Goal: Task Accomplishment & Management: Use online tool/utility

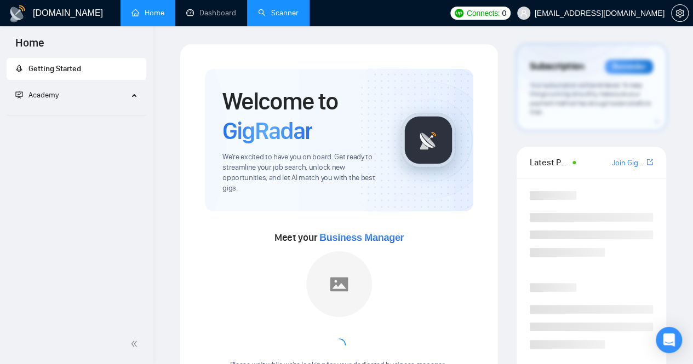
click at [283, 8] on link "Scanner" at bounding box center [278, 12] width 41 height 9
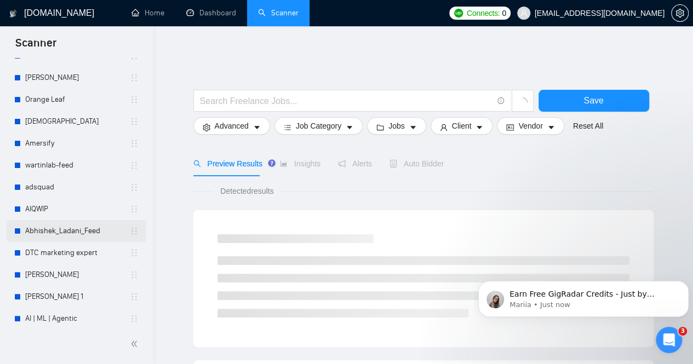
scroll to position [312, 0]
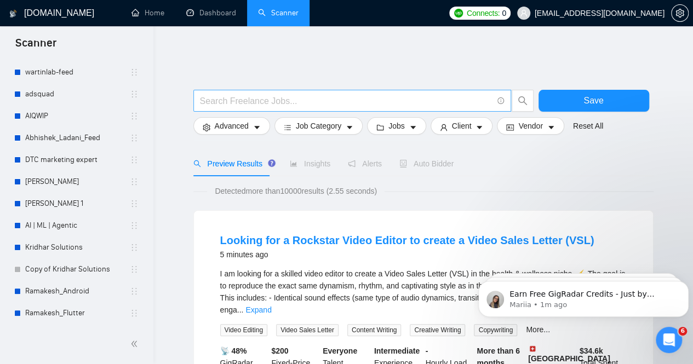
click at [243, 100] on span at bounding box center [352, 101] width 318 height 22
click at [240, 94] on input "text" at bounding box center [346, 101] width 293 height 14
paste input "Cloud Migration"
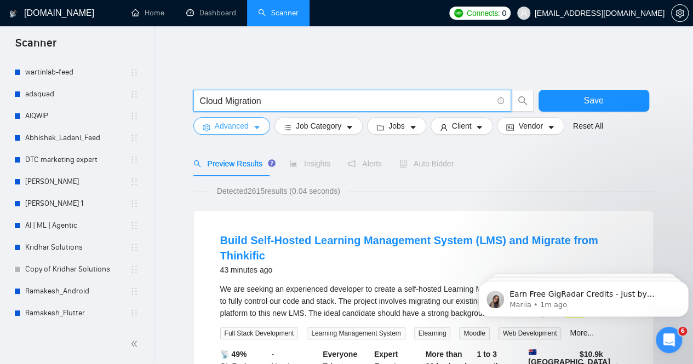
type input "Cloud Migration"
click at [250, 122] on button "Advanced" at bounding box center [231, 126] width 77 height 18
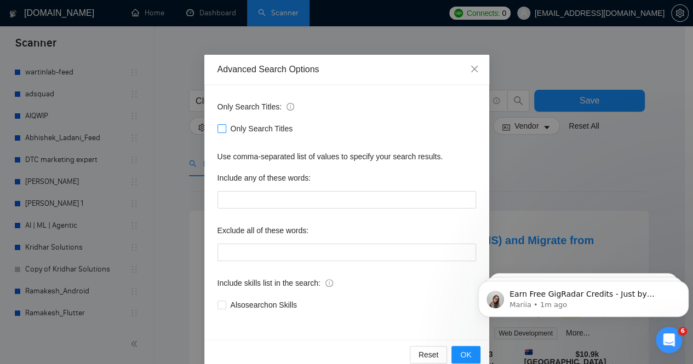
click at [218, 129] on input "Only Search Titles" at bounding box center [222, 128] width 8 height 8
checkbox input "true"
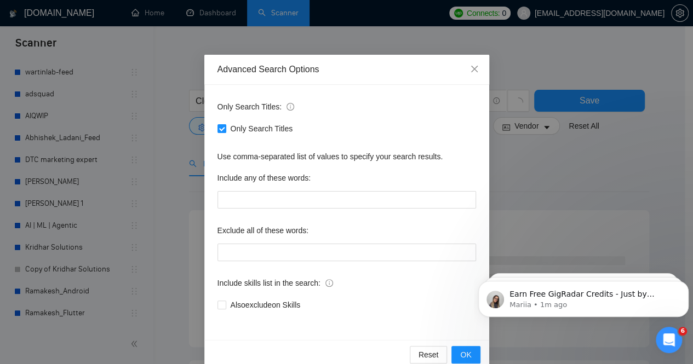
click at [171, 163] on div "Advanced Search Options Only Search Titles: Only Search Titles Use comma-separa…" at bounding box center [346, 182] width 693 height 364
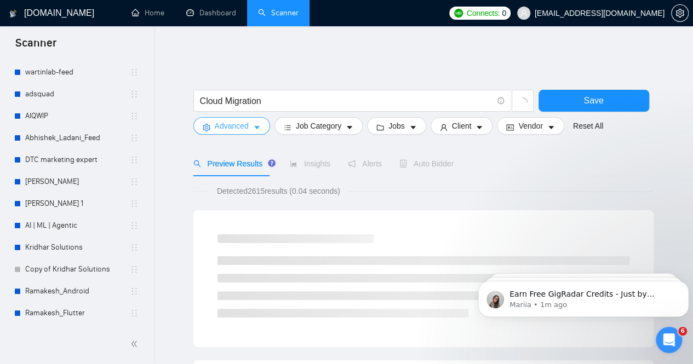
click at [250, 119] on button "Advanced" at bounding box center [231, 126] width 77 height 18
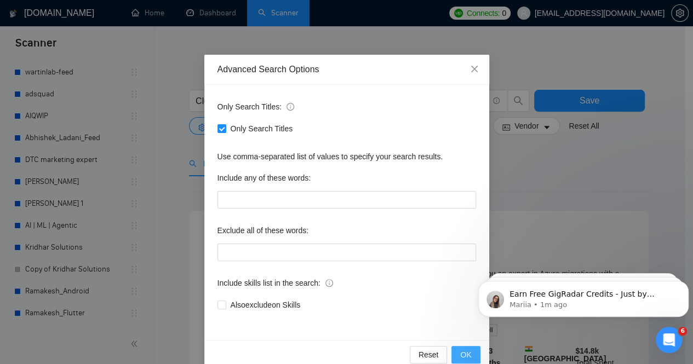
click at [460, 359] on span "OK" at bounding box center [465, 355] width 11 height 12
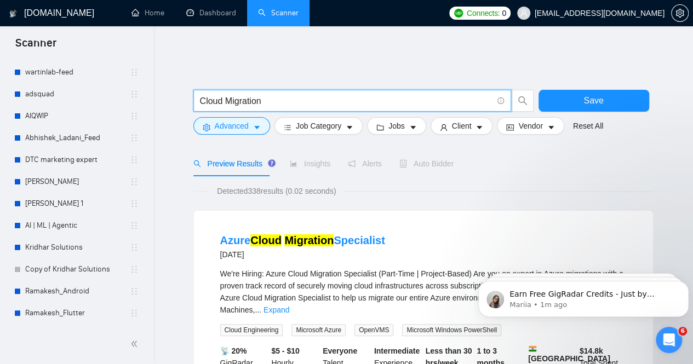
click at [292, 95] on input "Cloud Migration" at bounding box center [346, 101] width 293 height 14
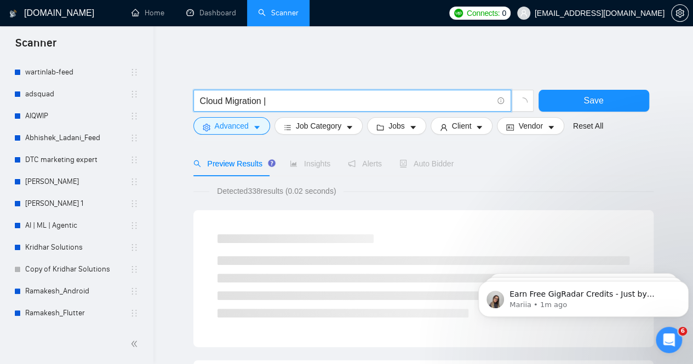
paste input "Microsoft Azure"
drag, startPoint x: 310, startPoint y: 94, endPoint x: 269, endPoint y: 94, distance: 41.1
click at [269, 94] on input "Cloud Migration | Microsoft Azure" at bounding box center [346, 101] width 293 height 14
click at [320, 94] on input "Cloud Migration | Azure" at bounding box center [346, 101] width 293 height 14
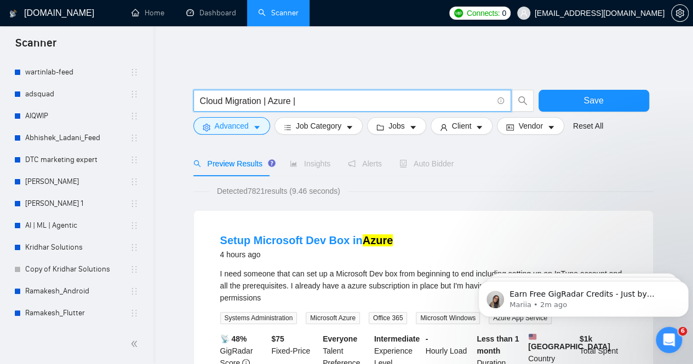
paste input "AWS Cloud"
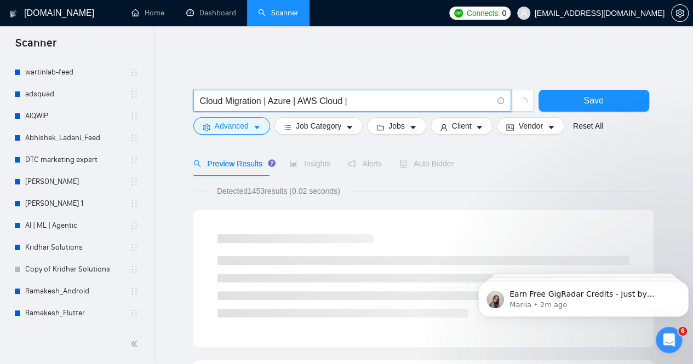
paste input "VMware vSphere"
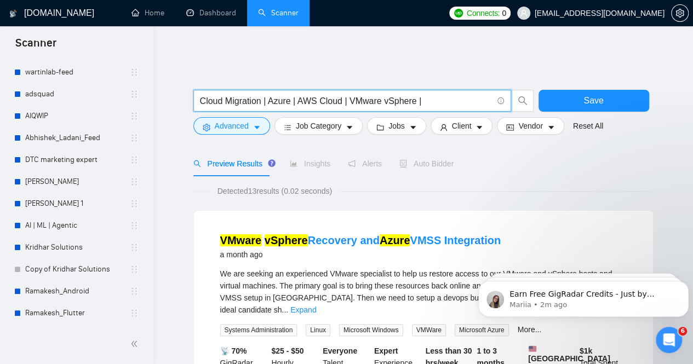
click at [384, 94] on input "Cloud Migration | Azure | AWS Cloud | VMware vSphere |" at bounding box center [346, 101] width 293 height 14
click at [447, 99] on input "Cloud Migration | Azure | AWS Cloud | VMware vSphere |" at bounding box center [346, 101] width 293 height 14
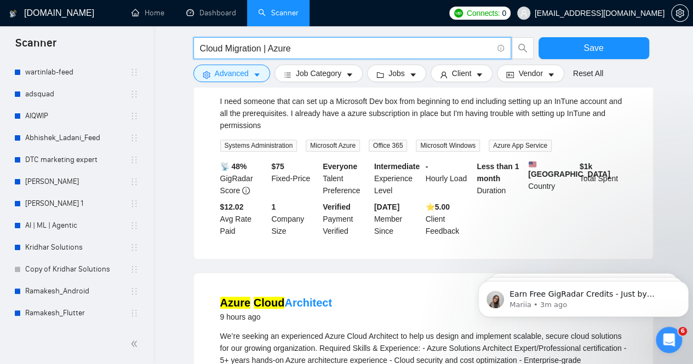
scroll to position [0, 0]
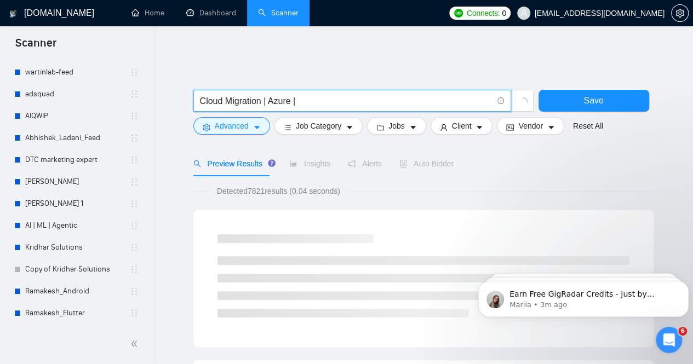
click at [260, 94] on input "Cloud Migration | Azure |" at bounding box center [346, 101] width 293 height 14
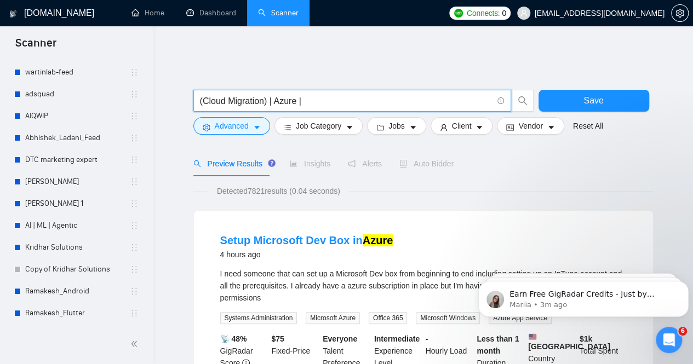
click at [298, 94] on input "(Cloud Migration) | Azure |" at bounding box center [346, 101] width 293 height 14
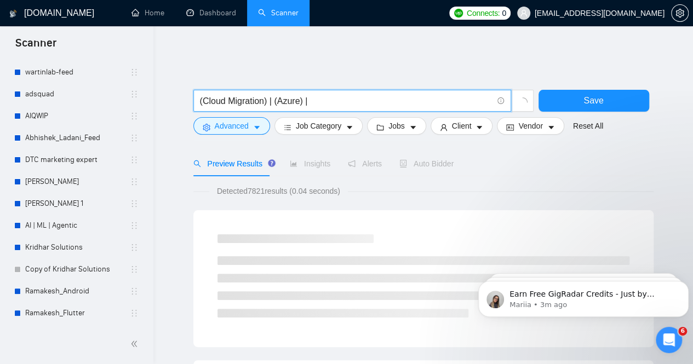
click at [348, 94] on input "(Cloud Migration) | (Azure) |" at bounding box center [346, 101] width 293 height 14
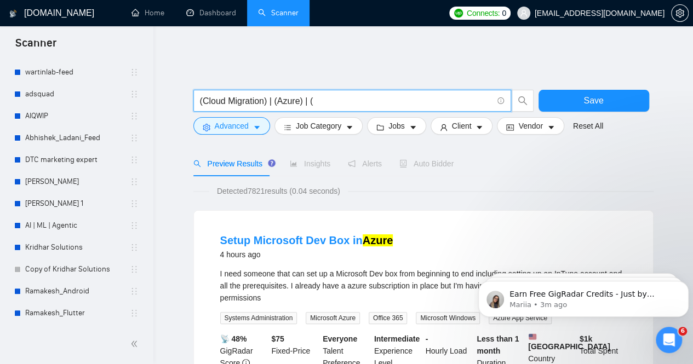
paste input "AWS Cloud"
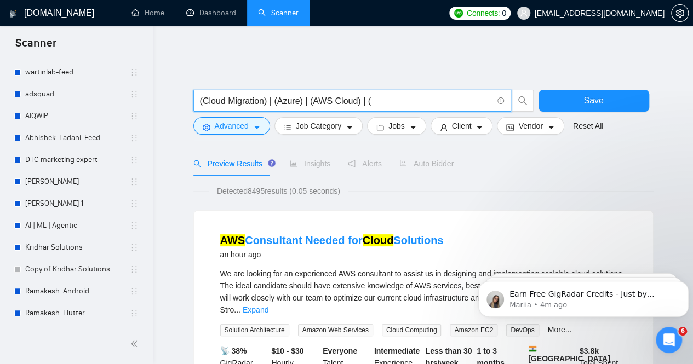
paste input "VMware vSphere"
paste input "Kubernetes"
click at [450, 94] on input "(Cloud Migration) | (Azure) | (AWS Cloud) | (VMware vSphere) | (Kubernetes)" at bounding box center [346, 101] width 293 height 14
paste input "DevOps Automation"
click at [463, 95] on input "(Cloud Migration) | (Azure) | (AWS Cloud) | (VMware vSphere) | (Kubernetes) | (…" at bounding box center [346, 101] width 293 height 14
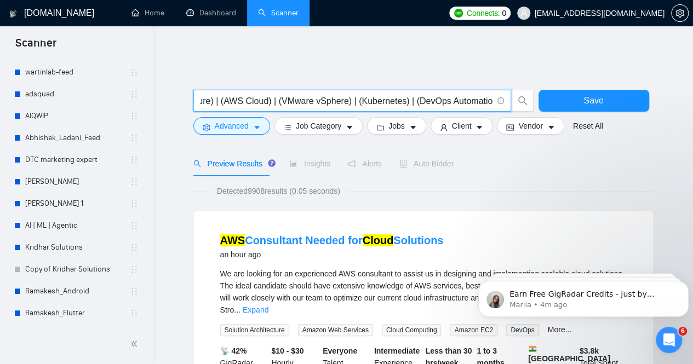
scroll to position [0, 92]
paste input "CI/CD Pipelines"
click at [475, 94] on input "(Cloud Migration) | (Azure) | (AWS Cloud) | (VMware vSphere) | (Kubernetes) | (…" at bounding box center [346, 101] width 293 height 14
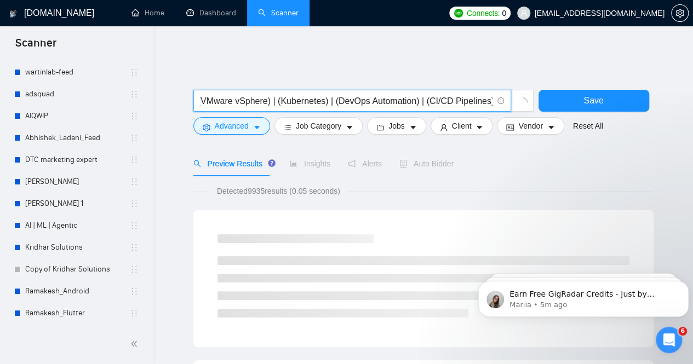
paste input "Terraform"
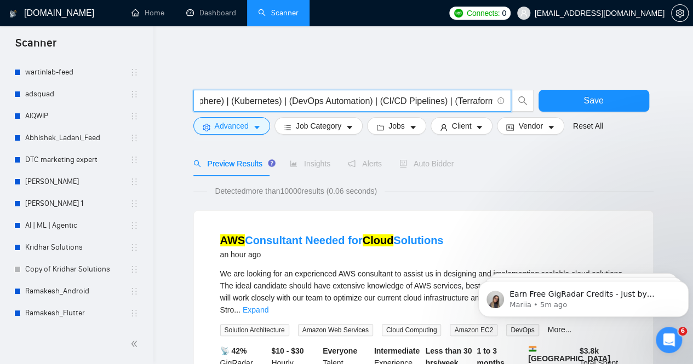
scroll to position [0, 0]
click at [471, 95] on input "(Cloud Migration) | (Azure) | (AWS Cloud) | (VMware vSphere) | (Kubernetes) | (…" at bounding box center [346, 101] width 293 height 14
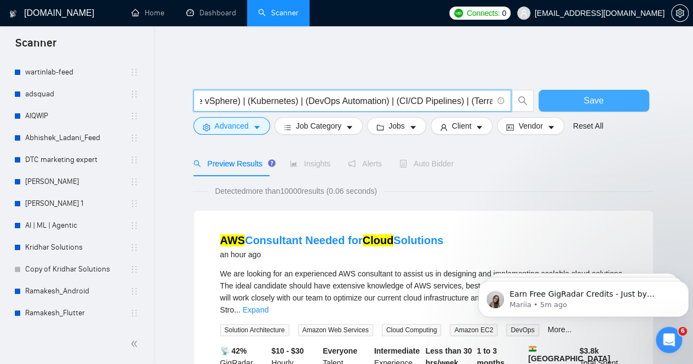
scroll to position [0, 217]
paste input "Ansible"
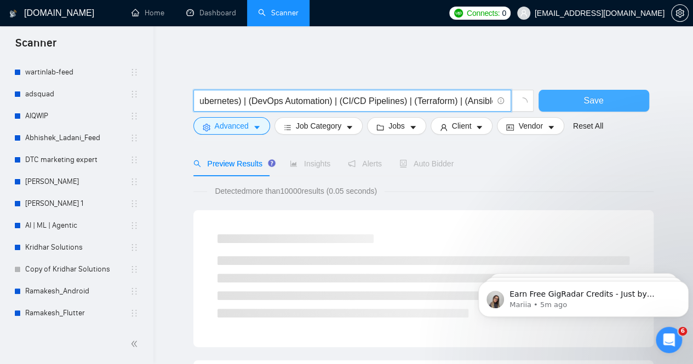
scroll to position [0, 0]
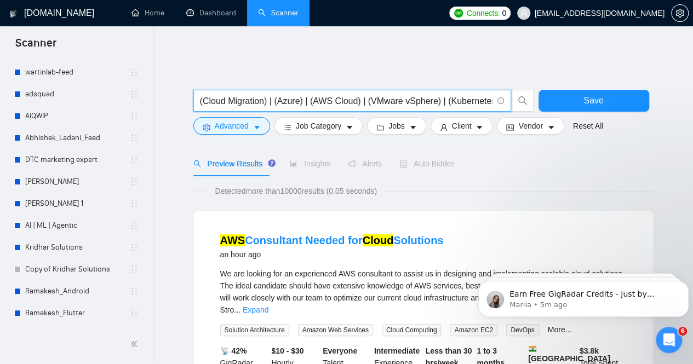
click at [459, 94] on input "(Cloud Migration) | (Azure) | (AWS Cloud) | (VMware vSphere) | (Kubernetes) | (…" at bounding box center [346, 101] width 293 height 14
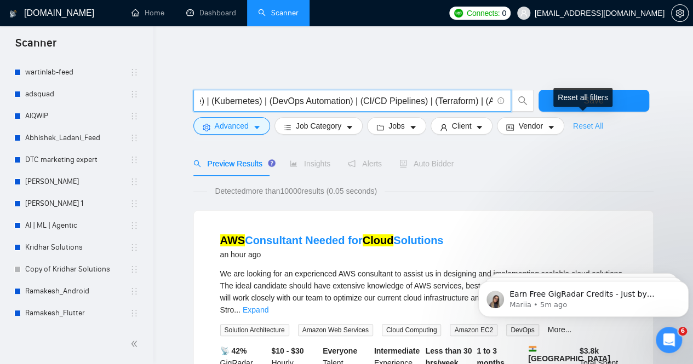
scroll to position [0, 258]
paste input "Docker"
type input "(Cloud Migration) | (Azure) | (AWS Cloud) | (VMware vSphere) | (Kubernetes) | (…"
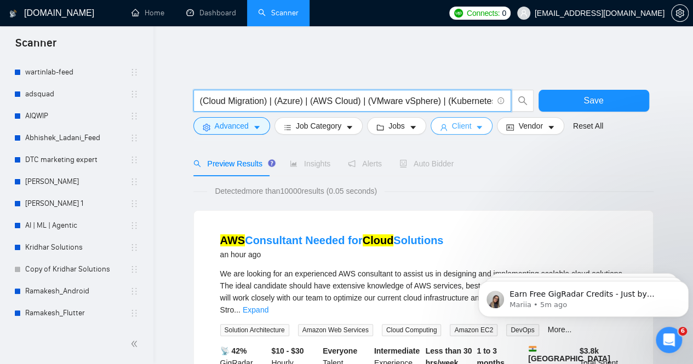
click at [485, 119] on button "Client" at bounding box center [462, 126] width 62 height 18
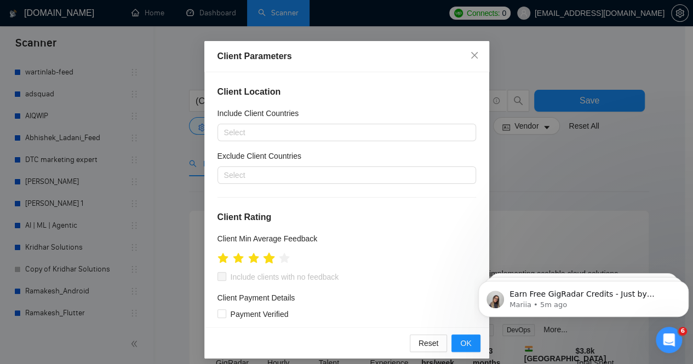
click at [266, 258] on icon "star" at bounding box center [269, 258] width 12 height 11
click at [245, 133] on div at bounding box center [341, 132] width 242 height 13
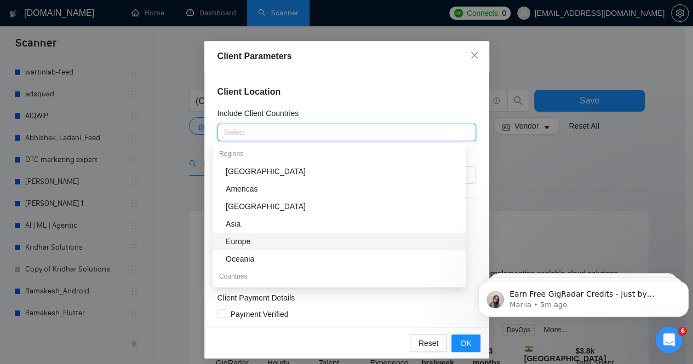
click at [240, 238] on div "Europe" at bounding box center [342, 242] width 233 height 12
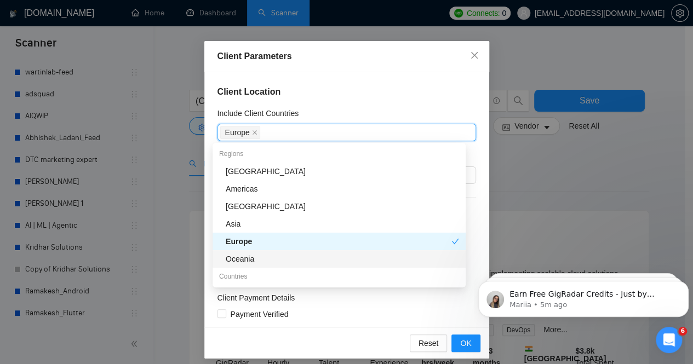
click at [263, 260] on div "Oceania" at bounding box center [342, 259] width 233 height 12
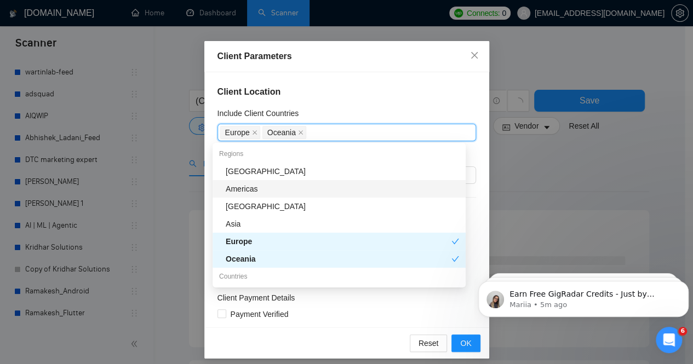
click at [264, 190] on div "Americas" at bounding box center [342, 189] width 233 height 12
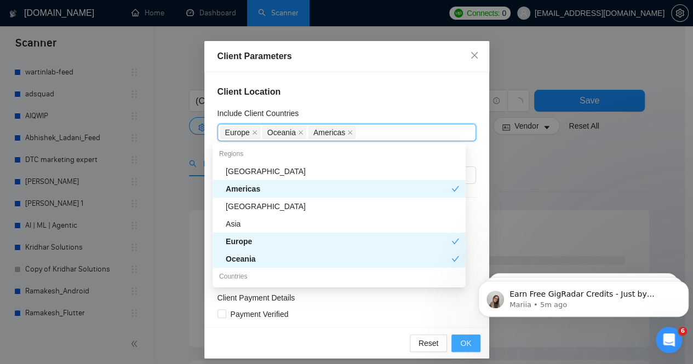
click at [460, 345] on span "OK" at bounding box center [465, 344] width 11 height 12
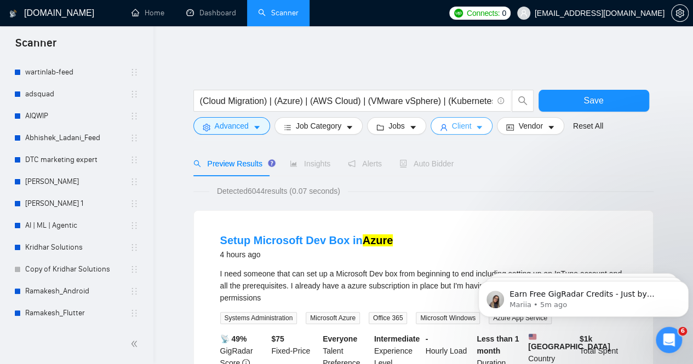
click at [477, 126] on icon "caret-down" at bounding box center [479, 127] width 5 height 3
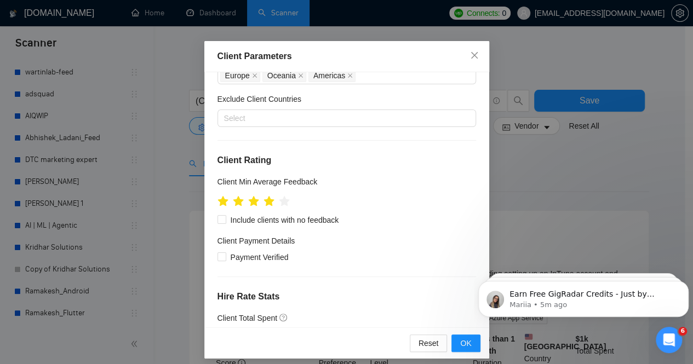
scroll to position [110, 0]
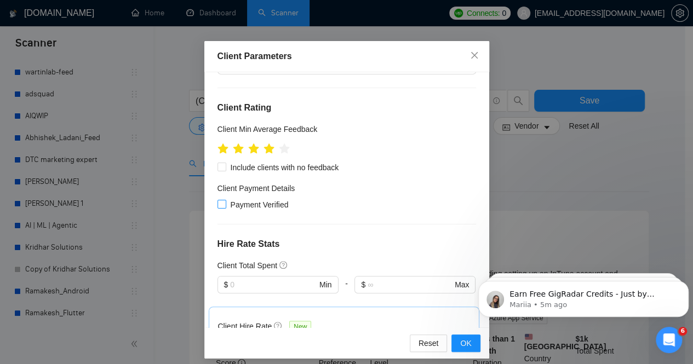
click at [256, 202] on span "Payment Verified" at bounding box center [259, 205] width 67 height 12
click at [225, 202] on input "Payment Verified" at bounding box center [222, 204] width 8 height 8
checkbox input "true"
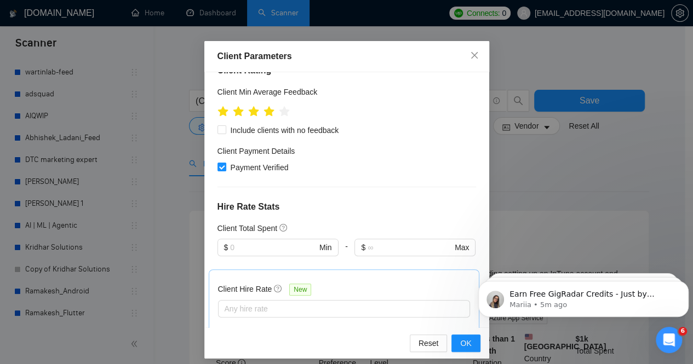
scroll to position [164, 0]
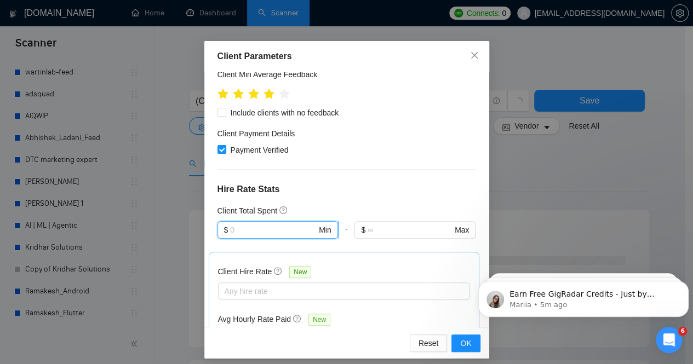
click at [244, 230] on input "text" at bounding box center [273, 230] width 87 height 12
type input "1000"
click at [380, 188] on h4 "Hire Rate Stats" at bounding box center [347, 189] width 259 height 13
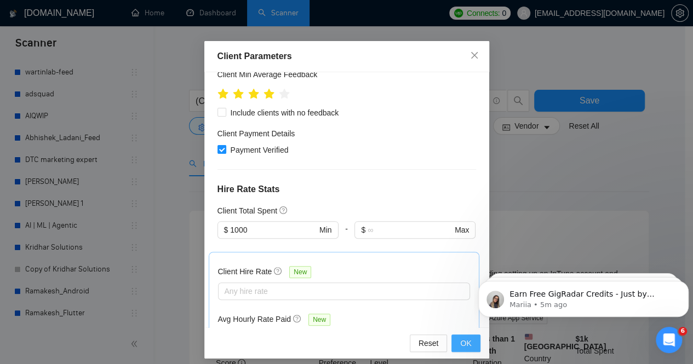
click at [460, 344] on span "OK" at bounding box center [465, 344] width 11 height 12
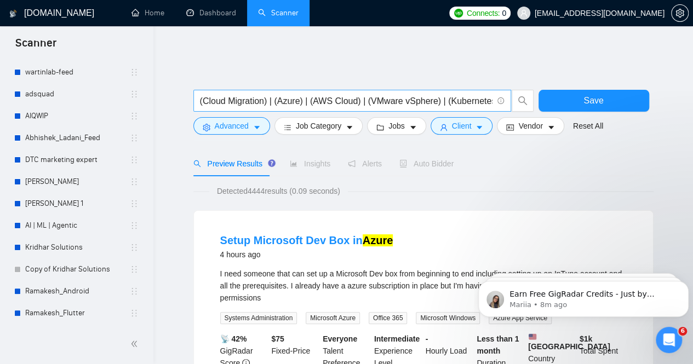
click at [312, 94] on input "(Cloud Migration) | (Azure) | (AWS Cloud) | (VMware vSphere) | (Kubernetes) | (…" at bounding box center [346, 101] width 293 height 14
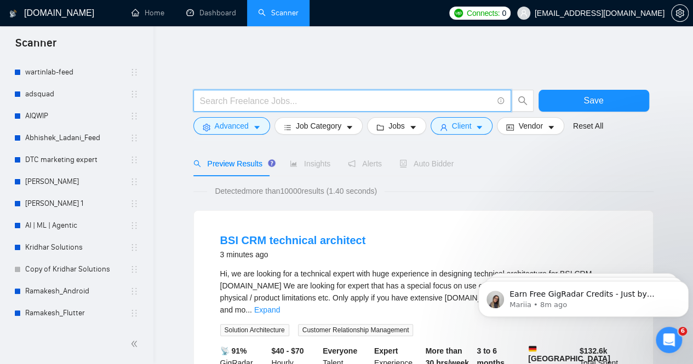
click at [245, 94] on input "text" at bounding box center [346, 101] width 293 height 14
paste input "○ Microsoft Azure"
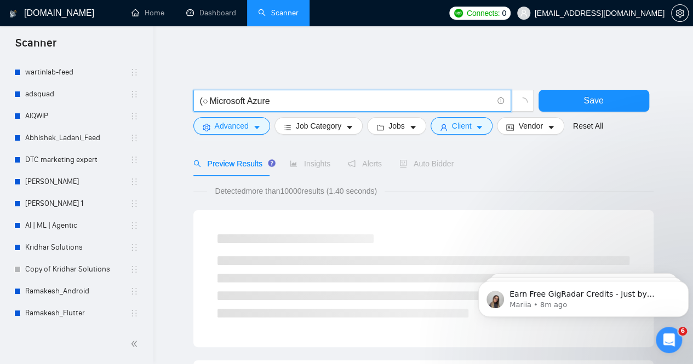
click at [222, 94] on input "(○ Microsoft Azure" at bounding box center [346, 101] width 293 height 14
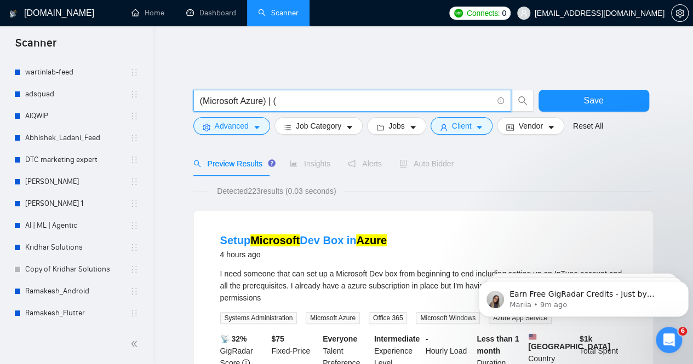
paste input "○ AWS"
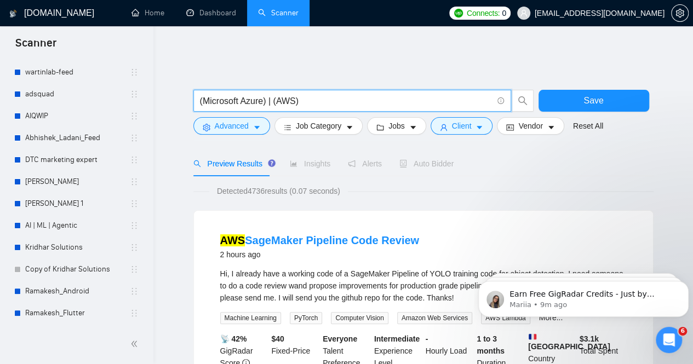
click at [342, 95] on input "(Microsoft Azure) | (AWS)" at bounding box center [346, 101] width 293 height 14
paste input "○ VMware"
click at [369, 94] on input "(Microsoft Azure) | (AWS) | (VMware) |" at bounding box center [346, 101] width 293 height 14
paste input "[Microsoft Azure] | [AWS (Amazon Web Services)] | [VMware] | [Azure Migrate] | …"
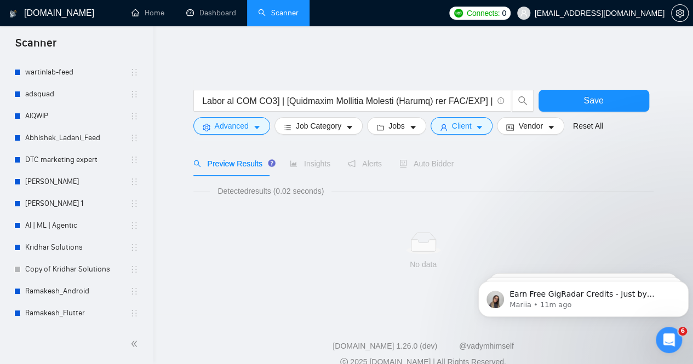
scroll to position [0, 0]
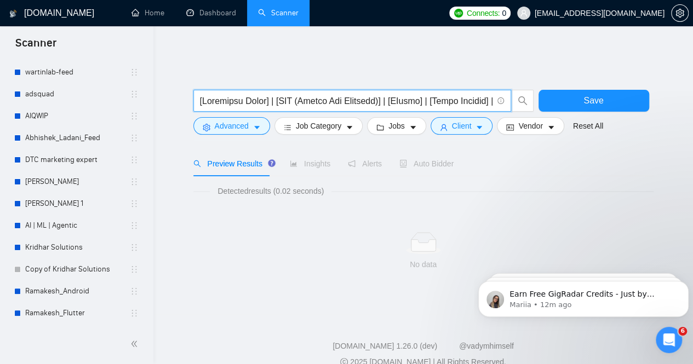
click at [303, 96] on input "text" at bounding box center [346, 101] width 293 height 14
paste input "(Microsoft Azure) | (AWS) | (VMware) | (Azure Migrate) | (Azure Site Recovery) …"
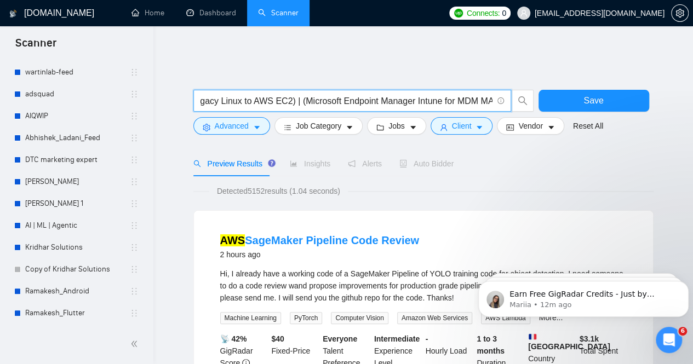
type input "(Microsoft Azure) | (AWS) | (VMware) | (Azure Migrate) | (Azure Site Recovery) …"
click at [588, 161] on div "Preview Results Insights Alerts Auto Bidder" at bounding box center [423, 163] width 460 height 25
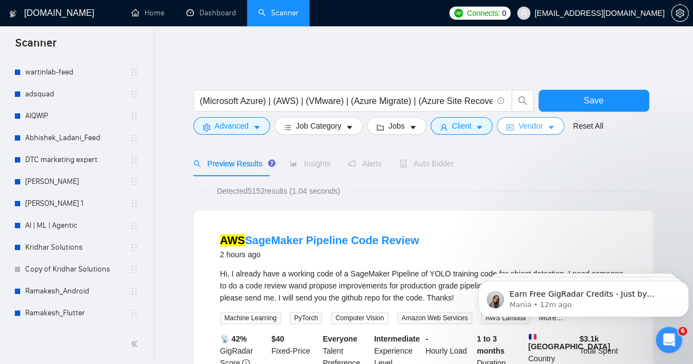
click at [541, 118] on button "Vendor" at bounding box center [530, 126] width 67 height 18
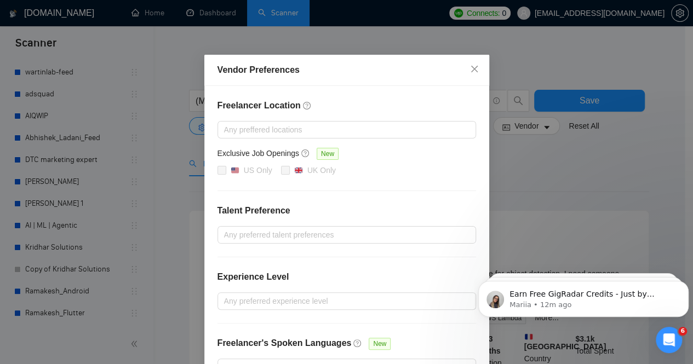
click at [530, 178] on div "Vendor Preferences Freelancer Location Any preffered locations Exclusive Job Op…" at bounding box center [346, 182] width 693 height 364
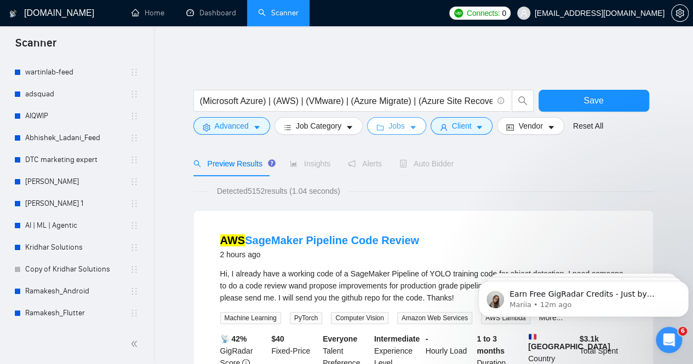
click at [409, 124] on icon "caret-down" at bounding box center [413, 128] width 8 height 8
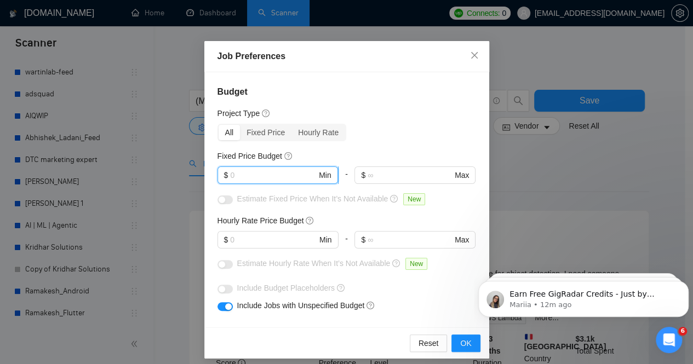
click at [258, 173] on input "text" at bounding box center [273, 175] width 87 height 12
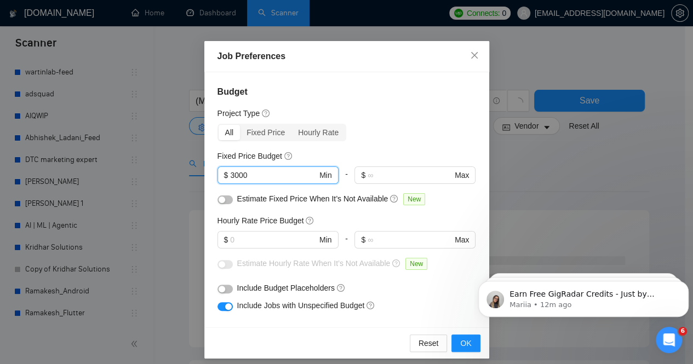
type input "3000"
click at [380, 92] on h4 "Budget" at bounding box center [347, 91] width 259 height 13
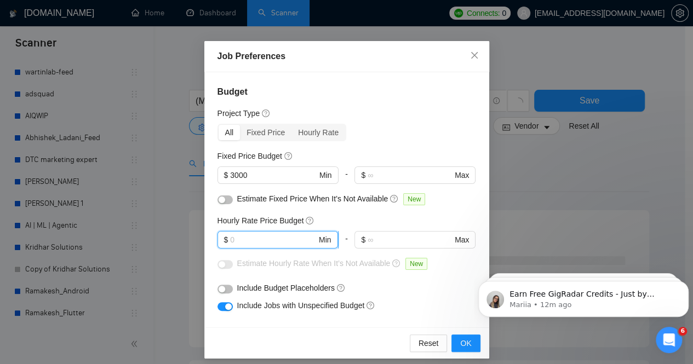
click at [243, 239] on input "text" at bounding box center [273, 240] width 87 height 12
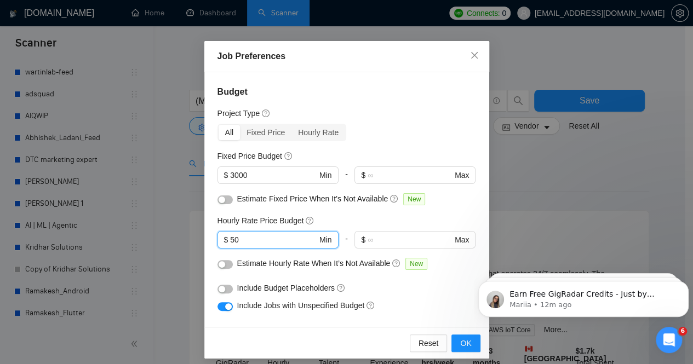
click at [416, 83] on div "Budget Project Type All Fixed Price Hourly Rate Fixed Price Budget $ 3000 Min -…" at bounding box center [346, 199] width 285 height 255
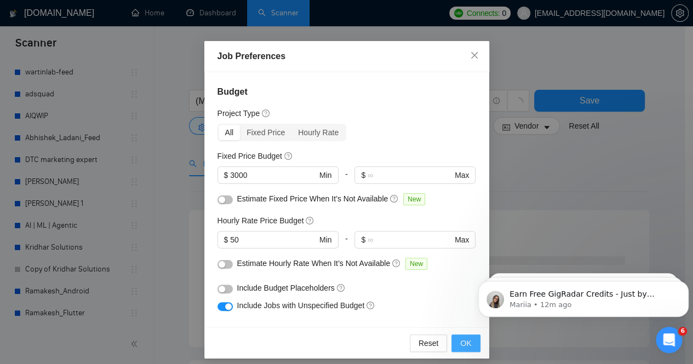
click at [466, 347] on span "OK" at bounding box center [465, 344] width 11 height 12
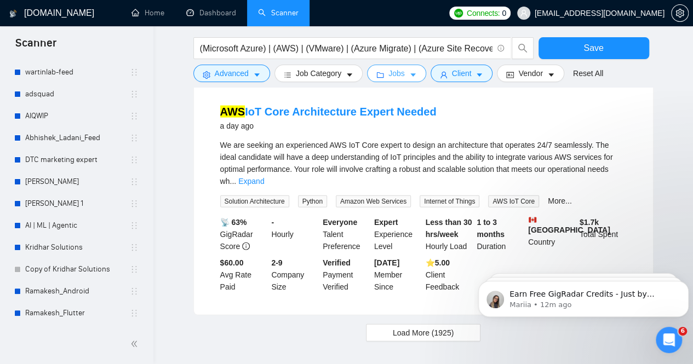
scroll to position [1151, 0]
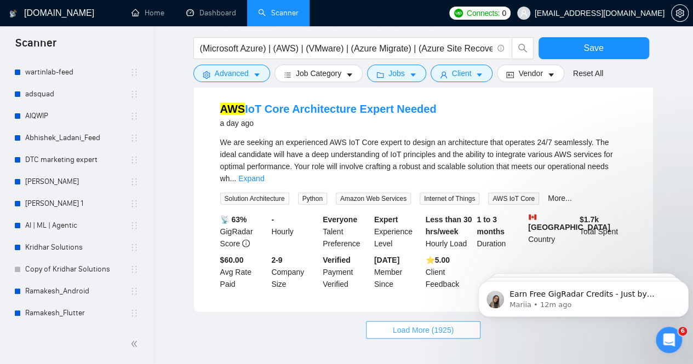
click at [421, 324] on span "Load More (1925)" at bounding box center [423, 330] width 61 height 12
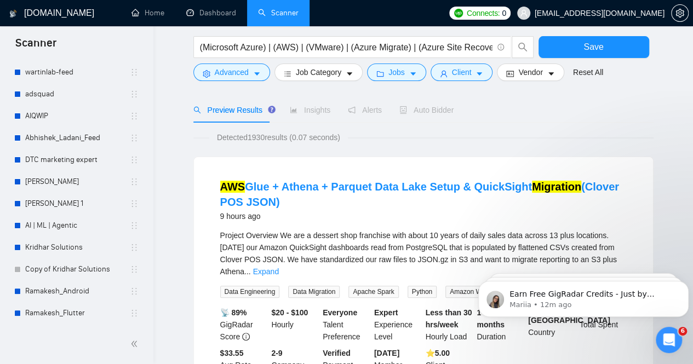
scroll to position [0, 0]
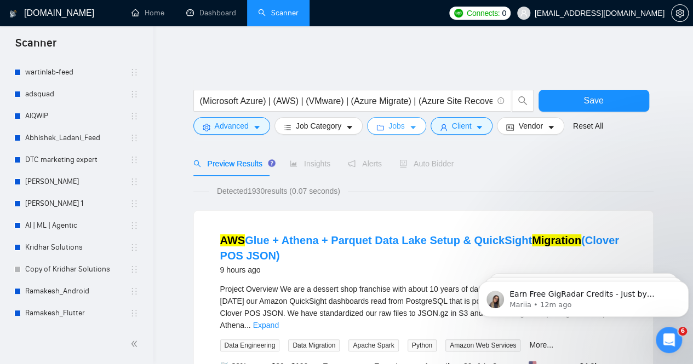
click at [409, 124] on icon "caret-down" at bounding box center [413, 128] width 8 height 8
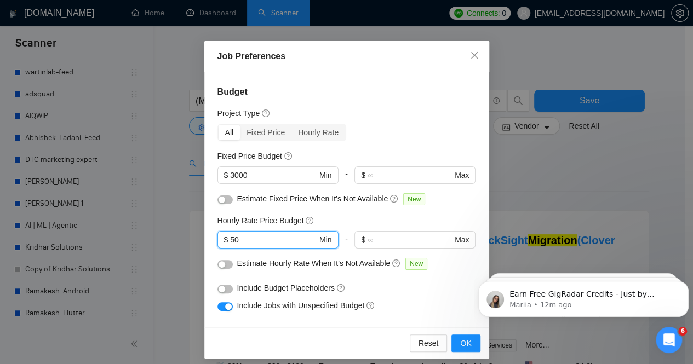
drag, startPoint x: 243, startPoint y: 237, endPoint x: 213, endPoint y: 237, distance: 30.7
click at [213, 237] on div "Budget Project Type All Fixed Price Hourly Rate Fixed Price Budget $ 3000 Min -…" at bounding box center [346, 199] width 285 height 255
type input "40"
click at [384, 142] on div "Budget Project Type All Fixed Price Hourly Rate Fixed Price Budget $ 3000 Min -…" at bounding box center [346, 199] width 285 height 255
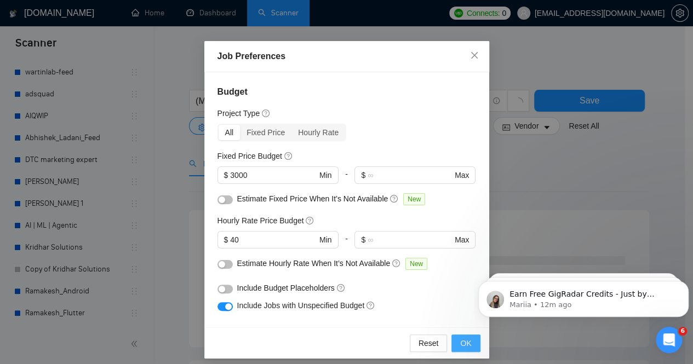
click at [465, 341] on span "OK" at bounding box center [465, 344] width 11 height 12
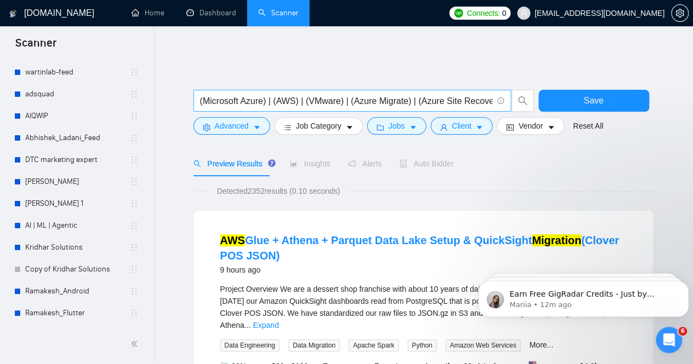
click at [432, 94] on input "(Microsoft Azure) | (AWS) | (VMware) | (Azure Migrate) | (Azure Site Recovery) …" at bounding box center [346, 101] width 293 height 14
click at [624, 168] on div "Preview Results Insights Alerts Auto Bidder" at bounding box center [423, 163] width 460 height 25
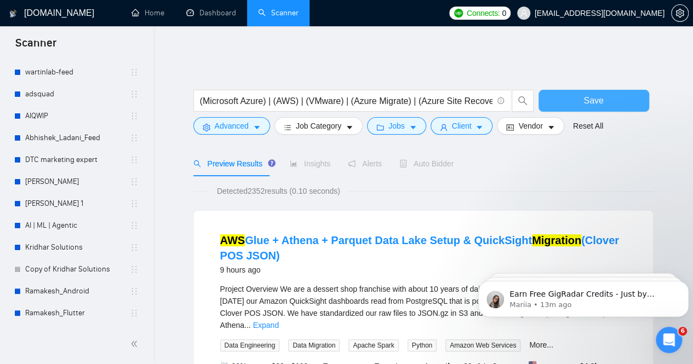
click at [545, 94] on button "Save" at bounding box center [594, 101] width 111 height 22
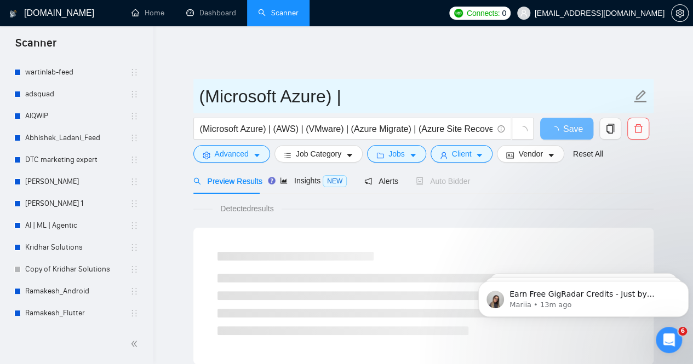
drag, startPoint x: 353, startPoint y: 86, endPoint x: 189, endPoint y: 90, distance: 163.9
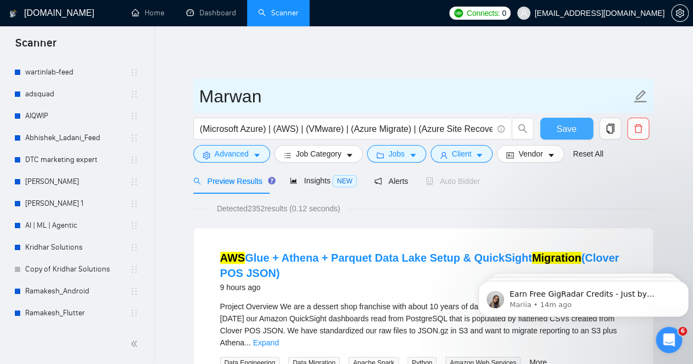
type input "Marwan"
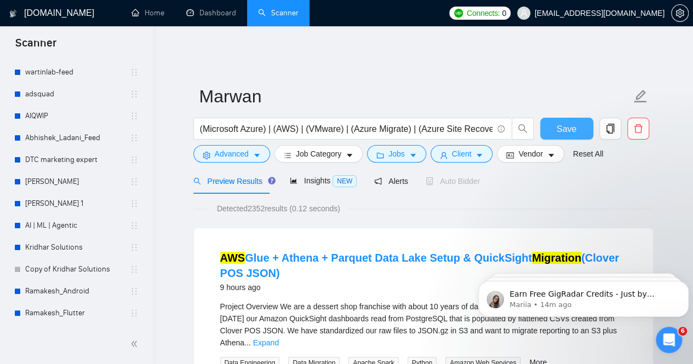
click at [556, 121] on button "Save" at bounding box center [566, 129] width 53 height 22
click at [388, 177] on span "Alerts" at bounding box center [391, 181] width 34 height 9
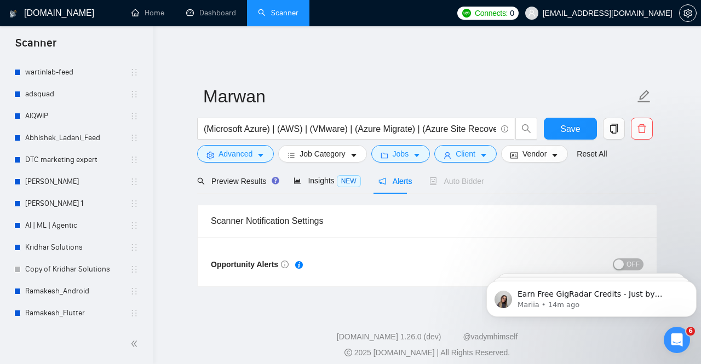
click at [634, 259] on span "OFF" at bounding box center [633, 265] width 13 height 12
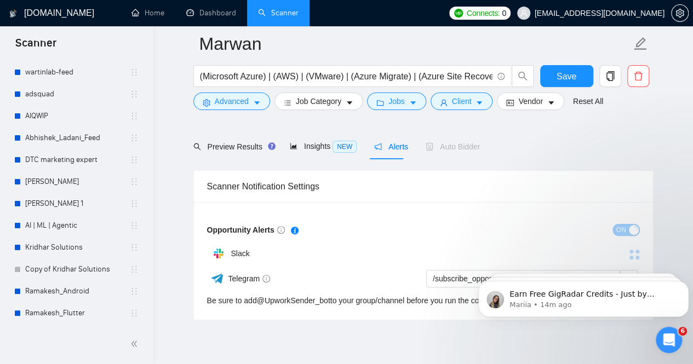
scroll to position [67, 0]
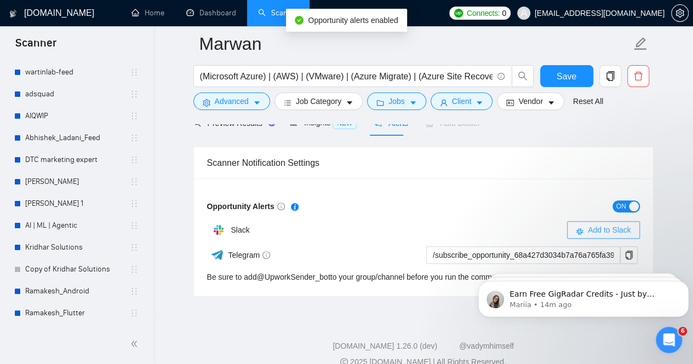
click at [587, 223] on button "Add to Slack" at bounding box center [603, 230] width 73 height 18
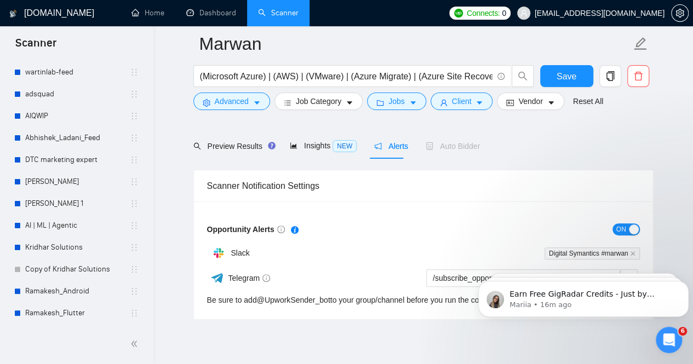
scroll to position [0, 0]
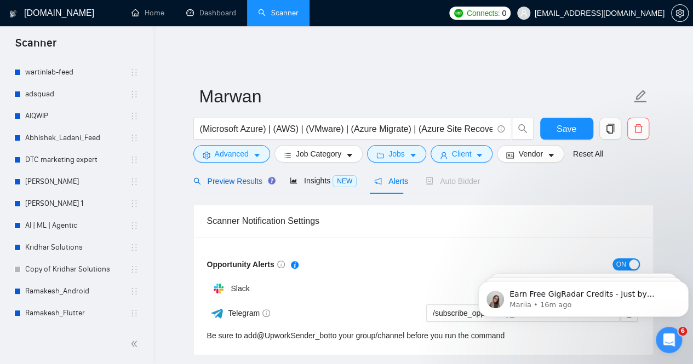
click at [235, 177] on span "Preview Results" at bounding box center [232, 181] width 79 height 9
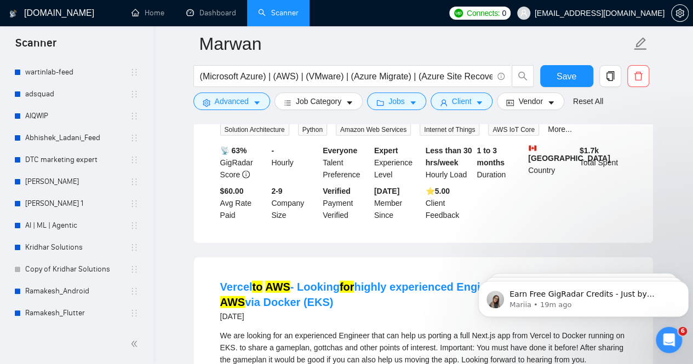
scroll to position [1315, 0]
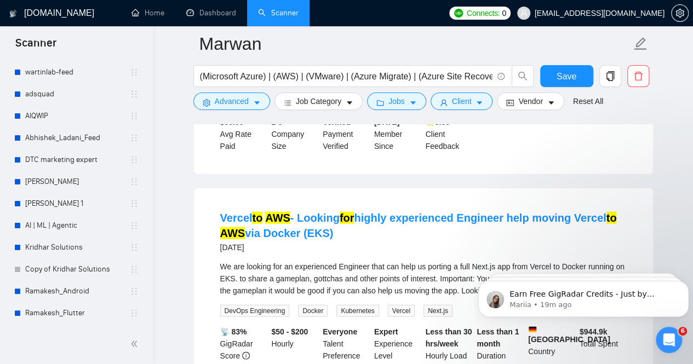
drag, startPoint x: 376, startPoint y: 168, endPoint x: 176, endPoint y: 191, distance: 200.7
click at [176, 191] on main "Marwan (Microsoft Azure) | (AWS) | (VMware) | (Azure Migrate) | (Azure Site Rec…" at bounding box center [423, 101] width 505 height 2731
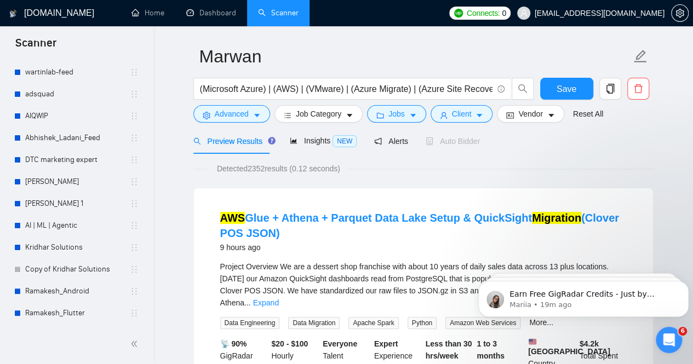
scroll to position [0, 0]
